Goal: Task Accomplishment & Management: Complete application form

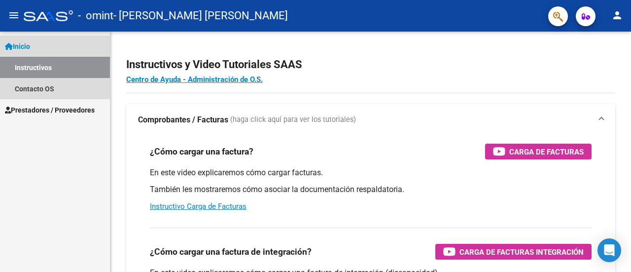
click at [29, 45] on span "Inicio" at bounding box center [17, 46] width 25 height 11
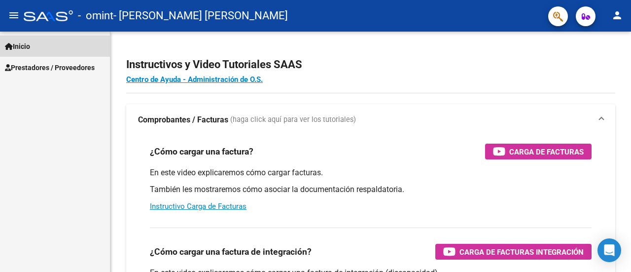
click at [29, 45] on span "Inicio" at bounding box center [17, 46] width 25 height 11
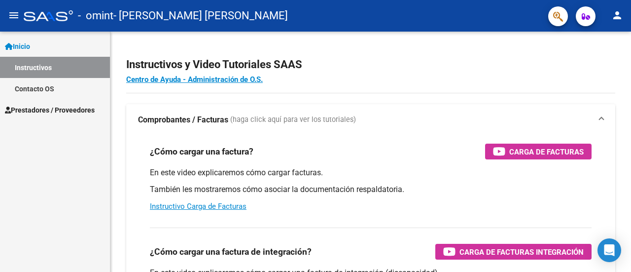
click at [78, 109] on span "Prestadores / Proveedores" at bounding box center [50, 109] width 90 height 11
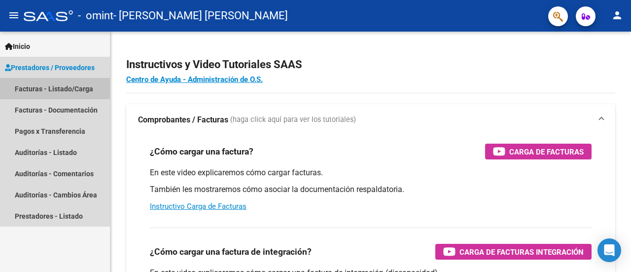
click at [67, 89] on link "Facturas - Listado/Carga" at bounding box center [55, 88] width 110 height 21
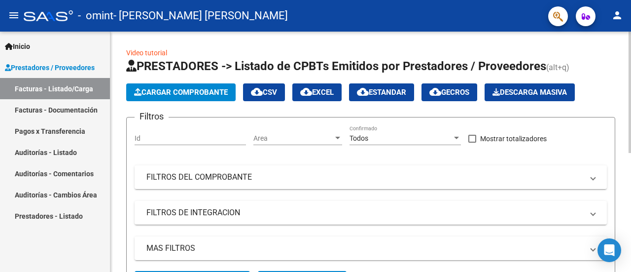
scroll to position [236, 0]
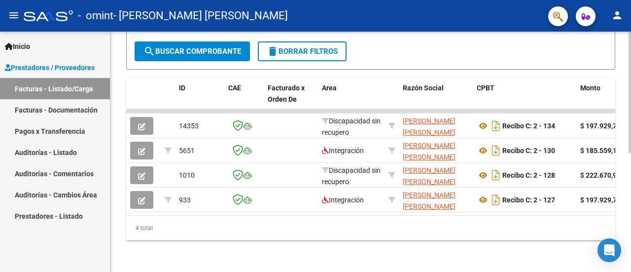
click at [629, 167] on div at bounding box center [629, 152] width 2 height 240
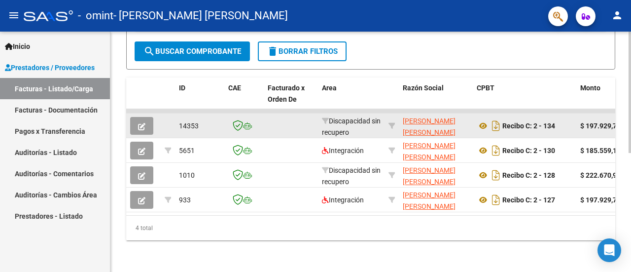
click at [145, 123] on icon "button" at bounding box center [141, 126] width 7 height 7
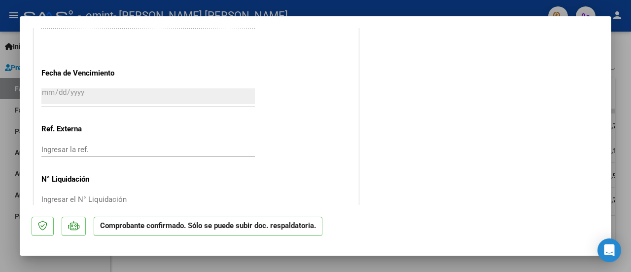
scroll to position [584, 0]
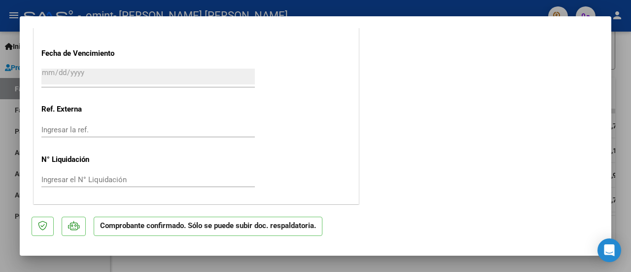
click at [619, 42] on div at bounding box center [315, 136] width 631 height 272
type input "$ 0,00"
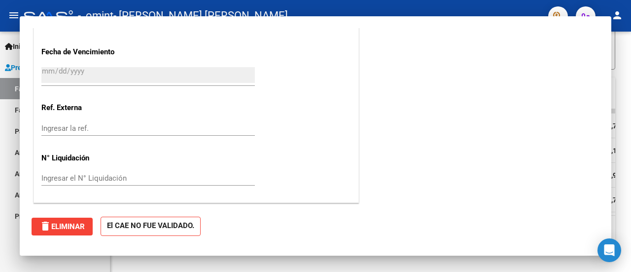
scroll to position [0, 0]
